Goal: Find specific page/section

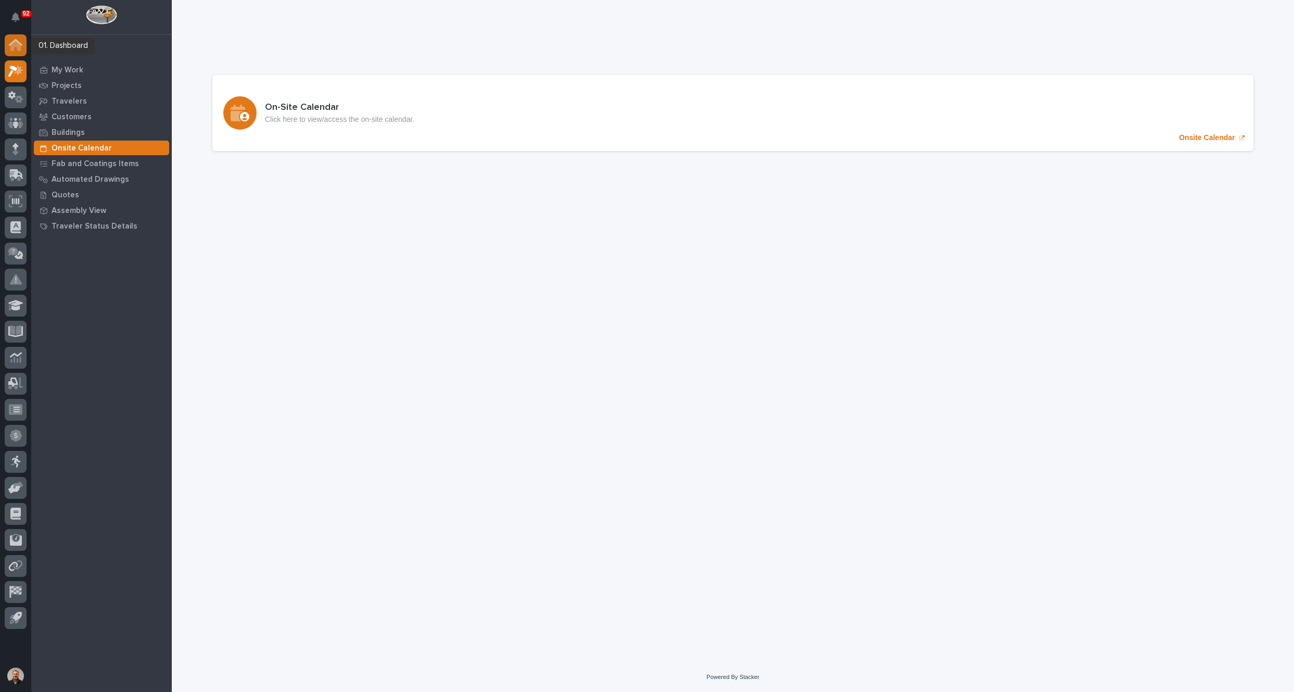
click at [17, 46] on icon at bounding box center [15, 46] width 10 height 10
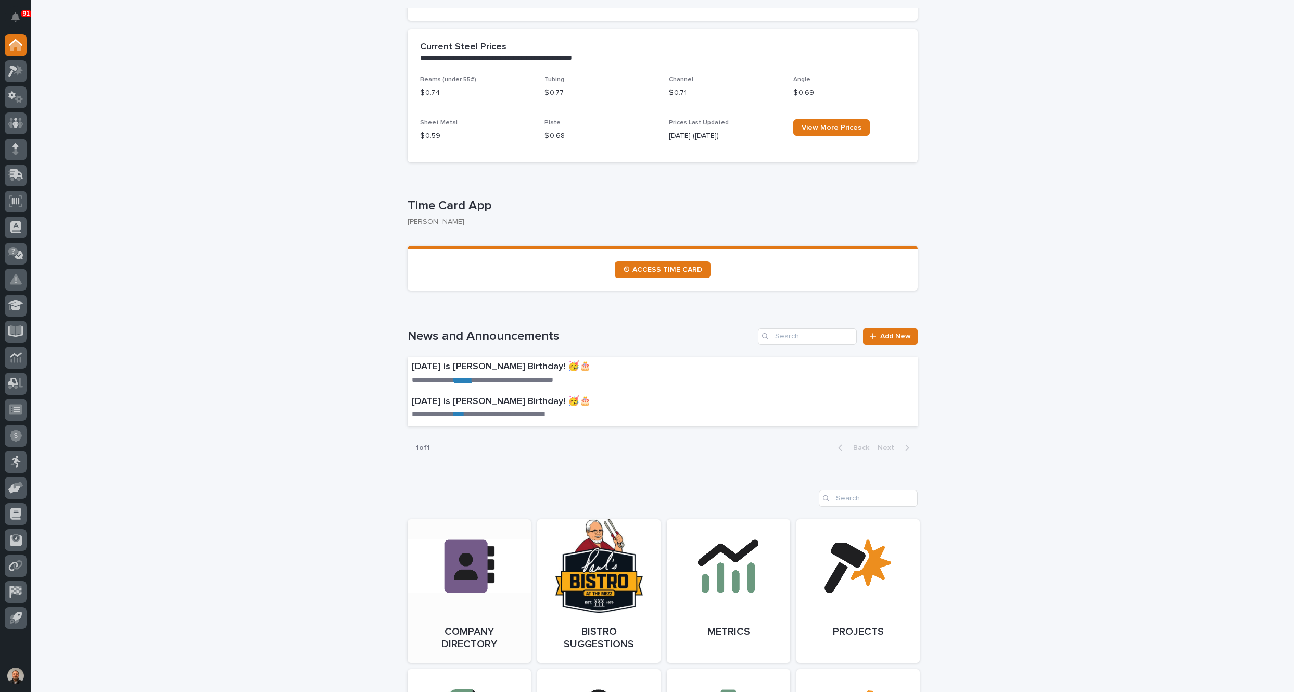
scroll to position [520, 0]
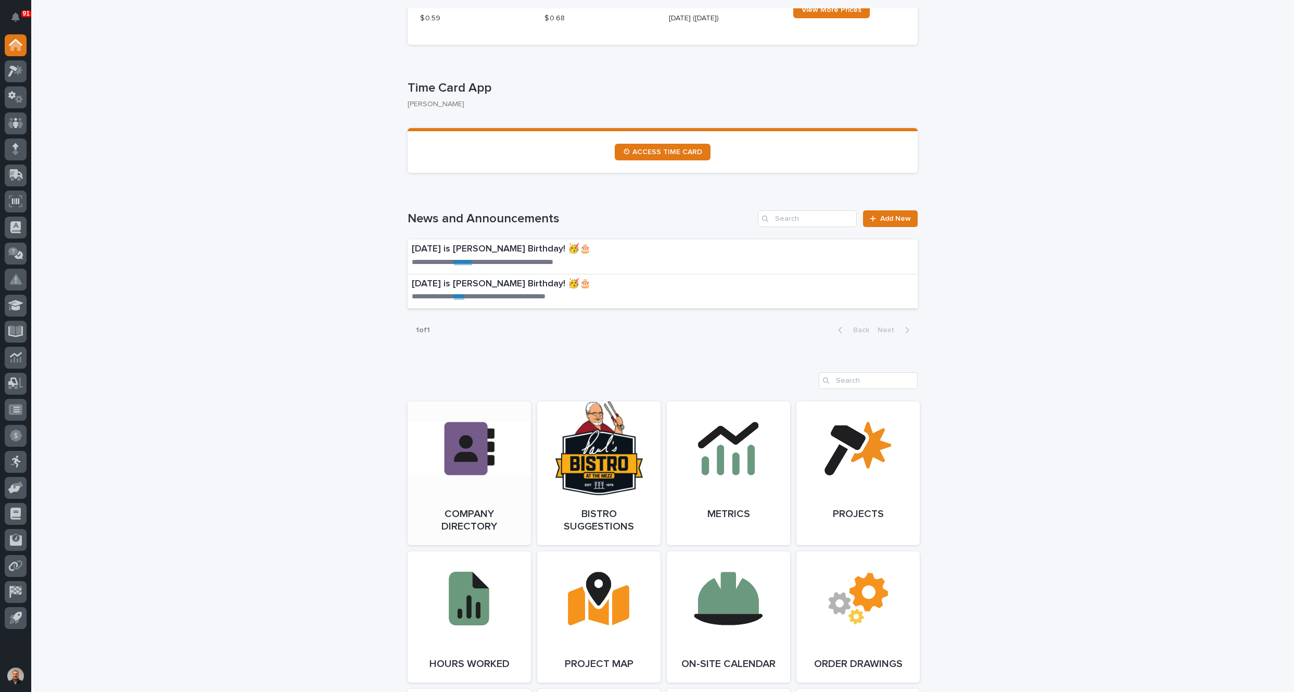
click at [463, 446] on link "Open Link" at bounding box center [468, 473] width 123 height 144
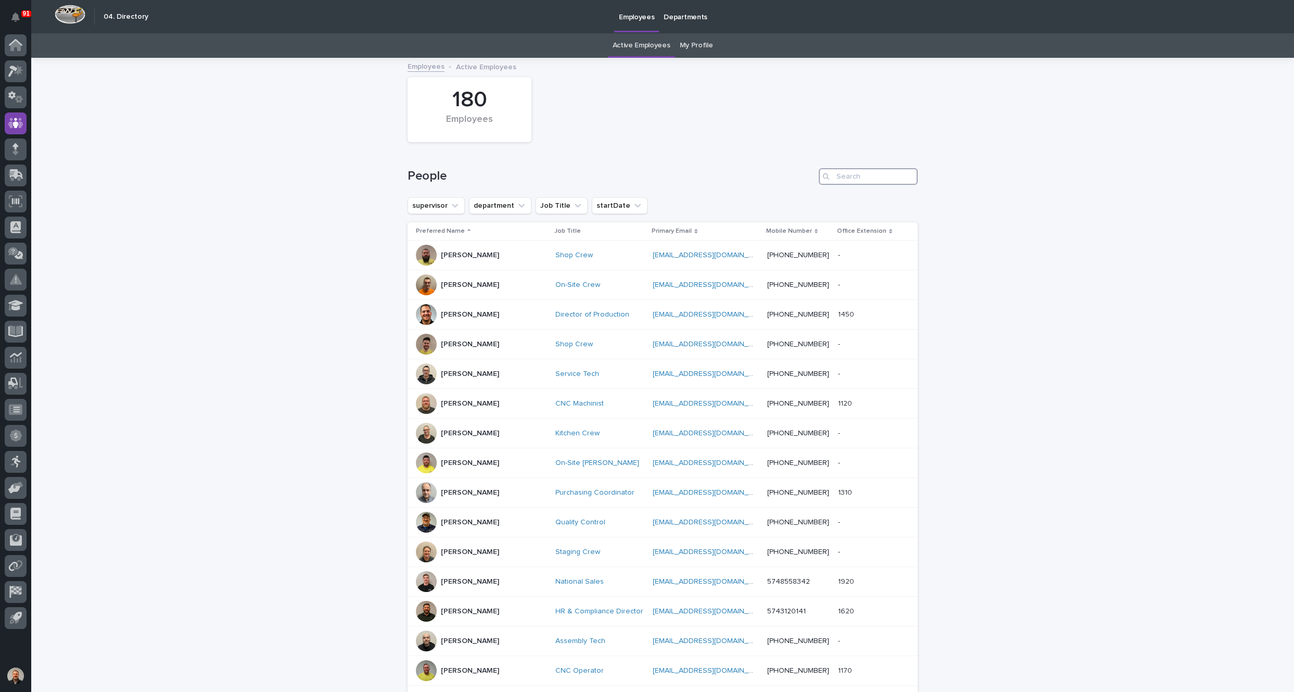
click at [843, 175] on input "Search" at bounding box center [867, 176] width 99 height 17
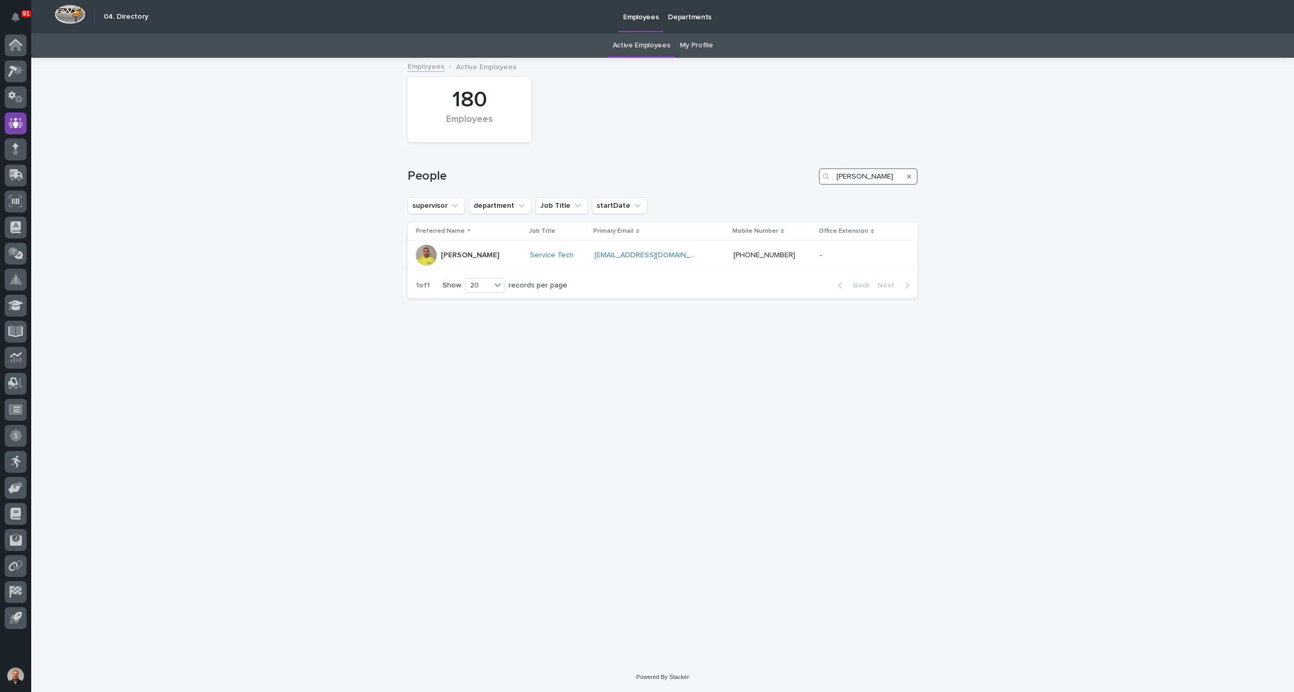
type input "[PERSON_NAME]"
